Goal: Transaction & Acquisition: Obtain resource

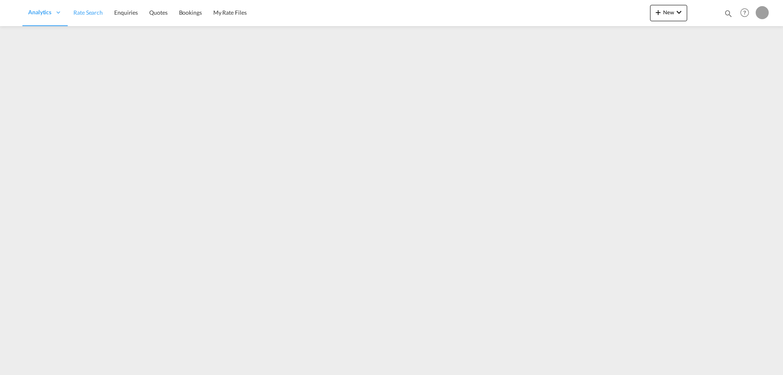
click at [89, 12] on span "Rate Search" at bounding box center [87, 12] width 29 height 7
click at [153, 17] on link "Rate Search" at bounding box center [143, 13] width 41 height 27
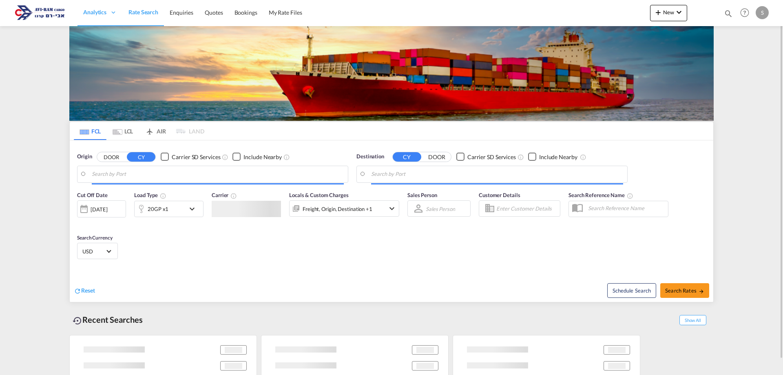
click at [117, 132] on md-icon "Use the left and right arrow keys to navigate between tabs" at bounding box center [118, 132] width 10 height 6
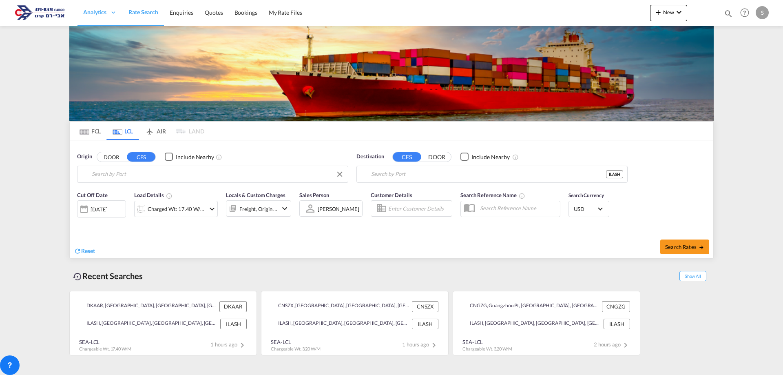
type input "[GEOGRAPHIC_DATA], [GEOGRAPHIC_DATA]"
type input "Ashdod, ILASH"
click at [115, 173] on input "[GEOGRAPHIC_DATA], [GEOGRAPHIC_DATA]" at bounding box center [218, 174] width 252 height 12
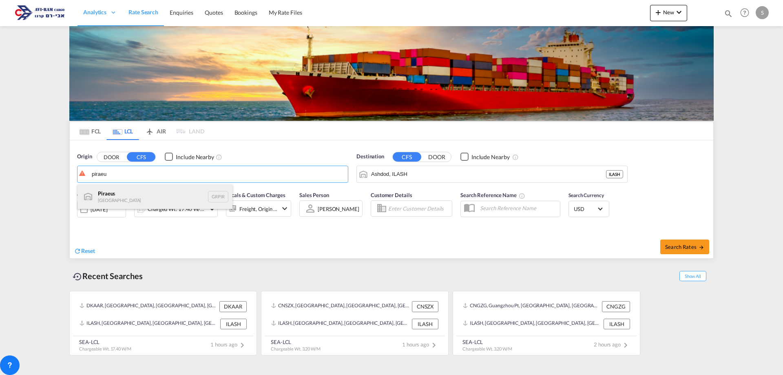
drag, startPoint x: 117, startPoint y: 194, endPoint x: 237, endPoint y: 210, distance: 120.7
click at [117, 194] on div "Piraeu s Greece GRPIR" at bounding box center [154, 196] width 155 height 24
type input "Piraeus, GRPIR"
click at [179, 208] on div "Charged Wt: 17.40 W/M" at bounding box center [177, 208] width 58 height 11
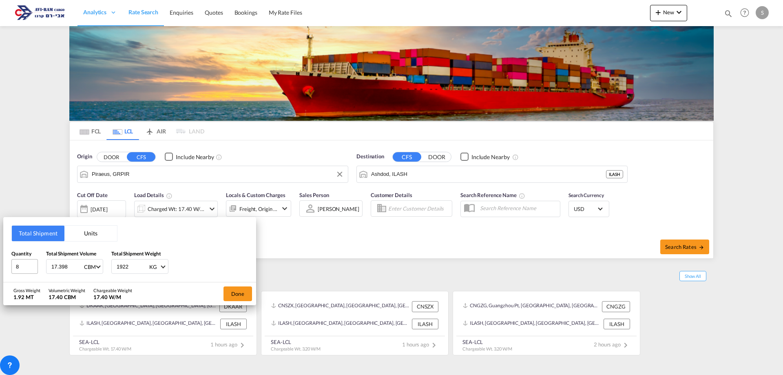
drag, startPoint x: 44, startPoint y: 264, endPoint x: 26, endPoint y: 263, distance: 18.0
click at [26, 263] on div "Quantity 8 Total Shipment Volume 17.398 CBM CBM CFT Total Shipment Weight 1922 …" at bounding box center [129, 262] width 237 height 24
type input "1"
type input "120"
drag, startPoint x: 239, startPoint y: 294, endPoint x: 346, endPoint y: 298, distance: 106.5
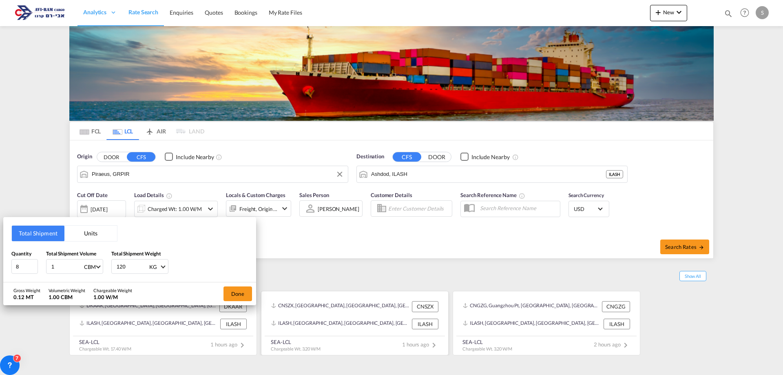
click at [240, 295] on button "Done" at bounding box center [238, 293] width 29 height 15
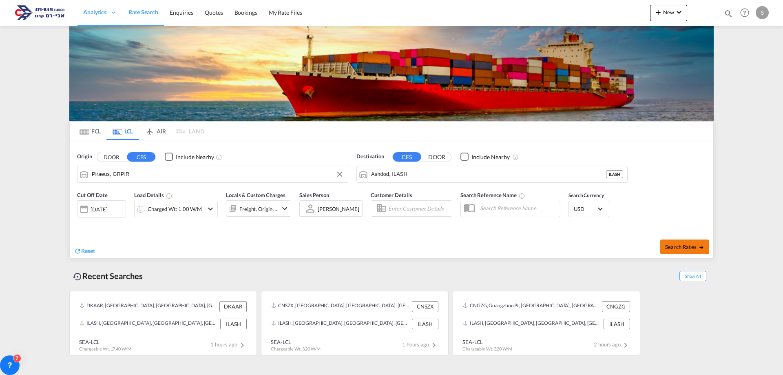
click at [680, 248] on span "Search Rates" at bounding box center [684, 247] width 39 height 7
type input "GRPIR to ILASH / [DATE]"
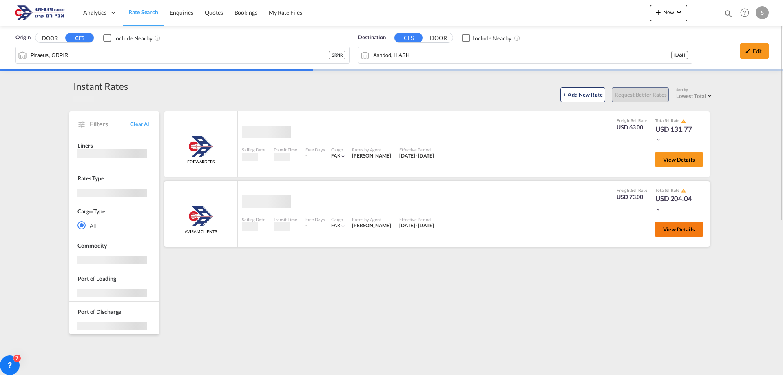
click at [670, 227] on span "View Details" at bounding box center [679, 229] width 32 height 7
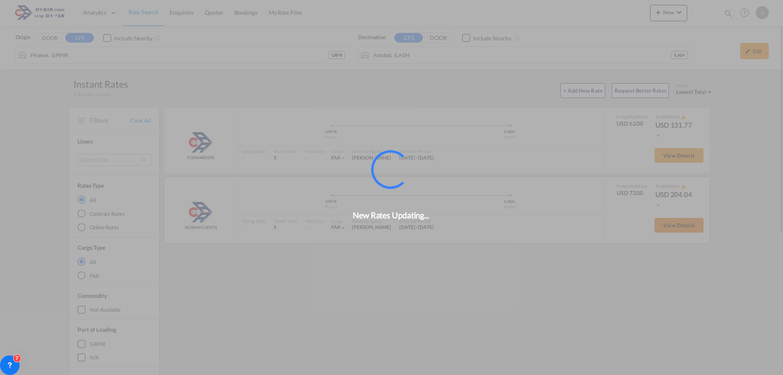
click at [675, 232] on div "View Details" at bounding box center [676, 226] width 55 height 23
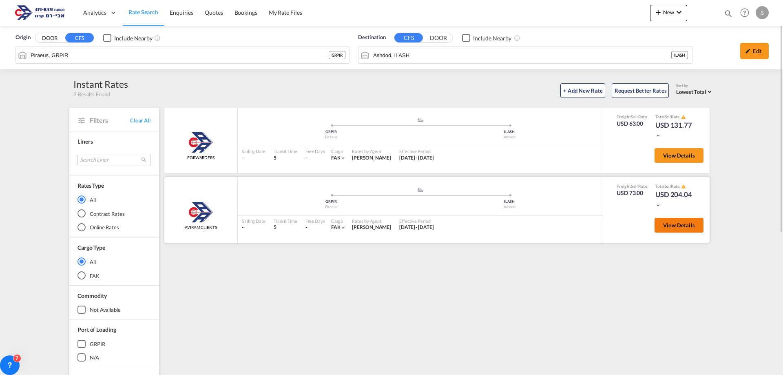
click at [679, 227] on span "View Details" at bounding box center [679, 225] width 32 height 7
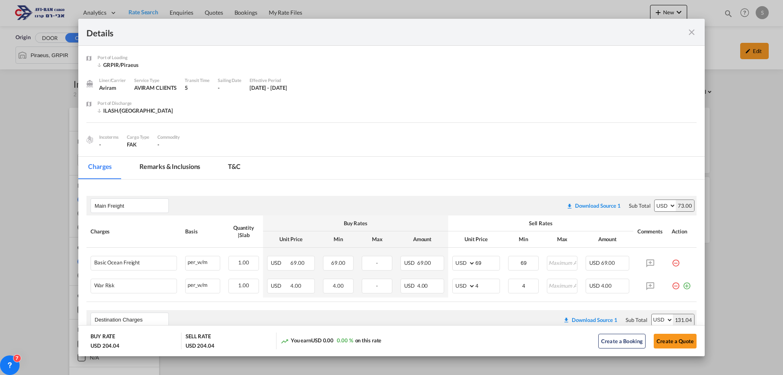
click at [691, 34] on md-icon "icon-close fg-AAA8AD m-0 cursor" at bounding box center [692, 32] width 10 height 10
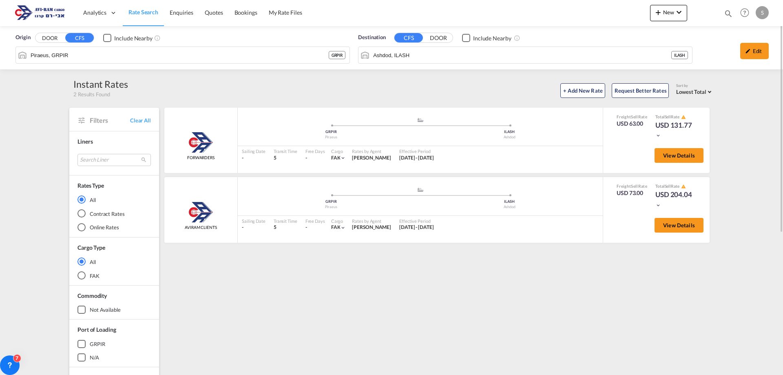
click at [135, 12] on span "Rate Search" at bounding box center [143, 12] width 30 height 7
